Goal: Check status: Check status

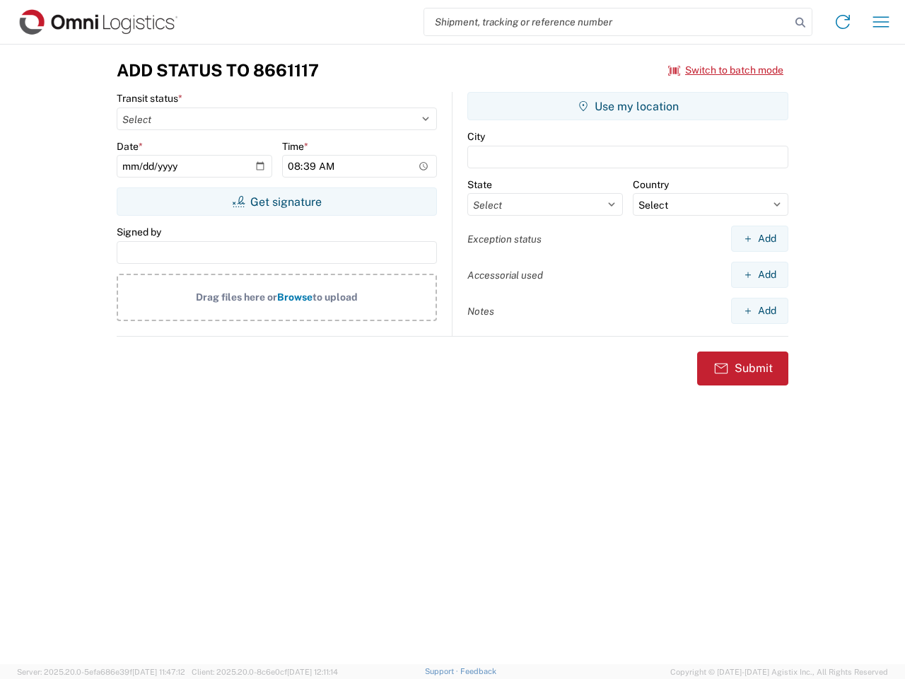
click at [607, 22] on input "search" at bounding box center [607, 21] width 366 height 27
click at [800, 23] on icon at bounding box center [800, 23] width 20 height 20
click at [843, 22] on icon at bounding box center [842, 22] width 23 height 23
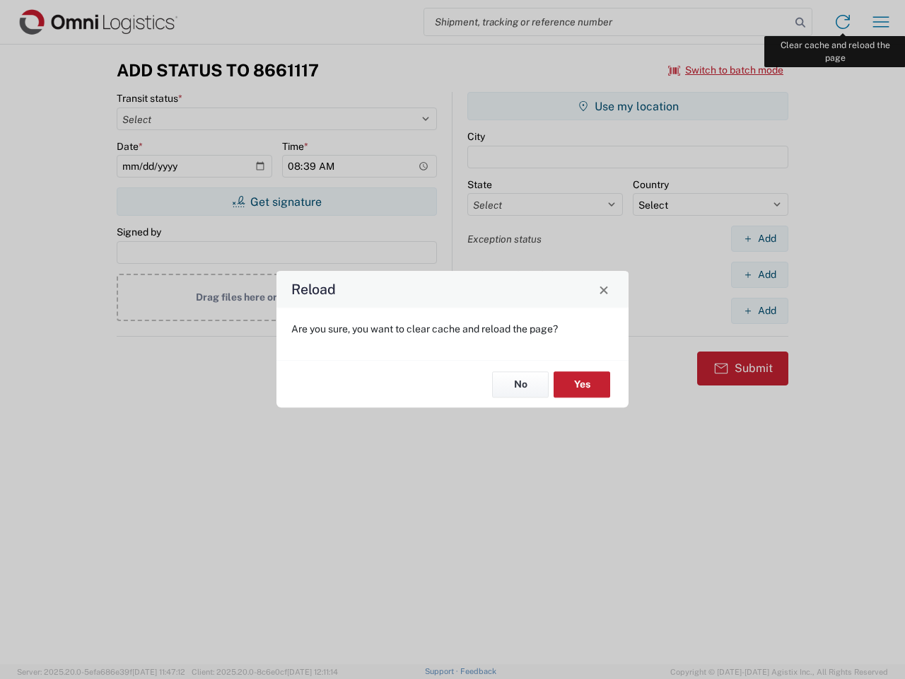
click at [881, 22] on div "Reload Are you sure, you want to clear cache and reload the page? No Yes" at bounding box center [452, 339] width 905 height 679
click at [726, 70] on div "Reload Are you sure, you want to clear cache and reload the page? No Yes" at bounding box center [452, 339] width 905 height 679
click at [276, 201] on div "Reload Are you sure, you want to clear cache and reload the page? No Yes" at bounding box center [452, 339] width 905 height 679
click at [628, 106] on div "Reload Are you sure, you want to clear cache and reload the page? No Yes" at bounding box center [452, 339] width 905 height 679
click at [759, 238] on div "Reload Are you sure, you want to clear cache and reload the page? No Yes" at bounding box center [452, 339] width 905 height 679
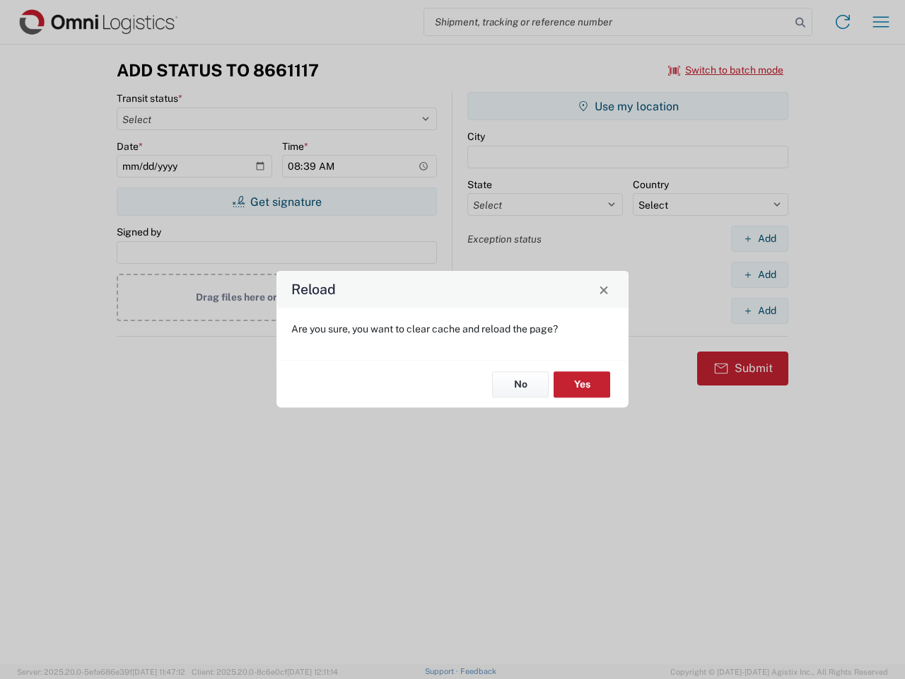
click at [759, 274] on div "Reload Are you sure, you want to clear cache and reload the page? No Yes" at bounding box center [452, 339] width 905 height 679
click at [759, 310] on div "Reload Are you sure, you want to clear cache and reload the page? No Yes" at bounding box center [452, 339] width 905 height 679
